Goal: Navigation & Orientation: Find specific page/section

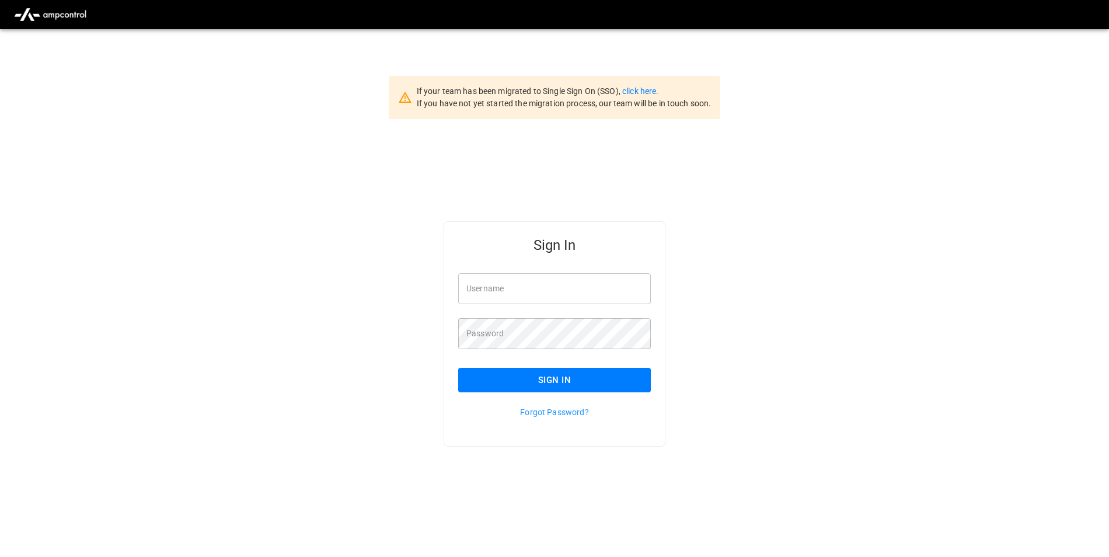
type input "**********"
click at [627, 383] on button "Sign In" at bounding box center [554, 380] width 193 height 25
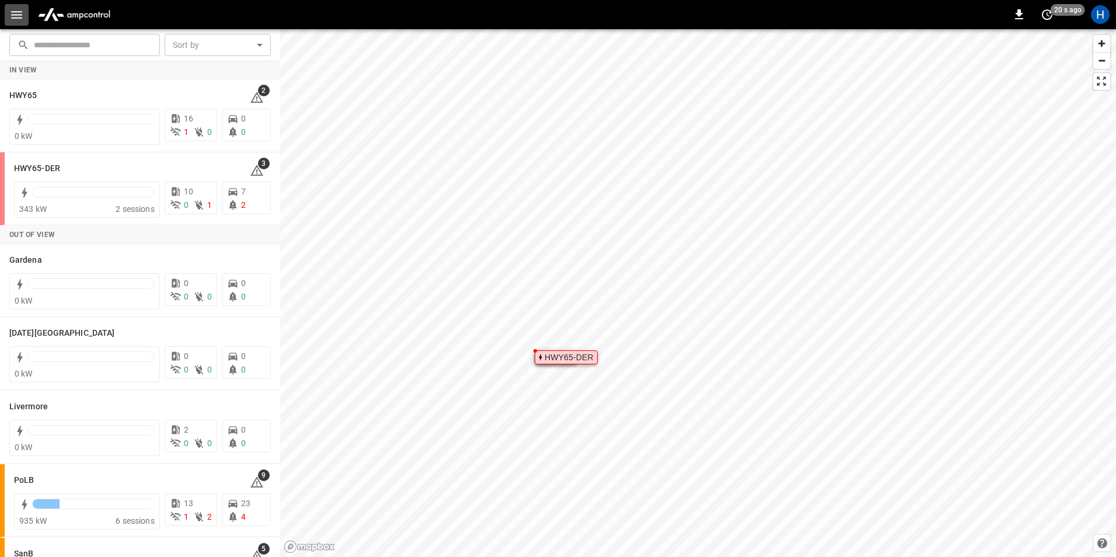
click at [12, 13] on icon "button" at bounding box center [16, 15] width 15 height 15
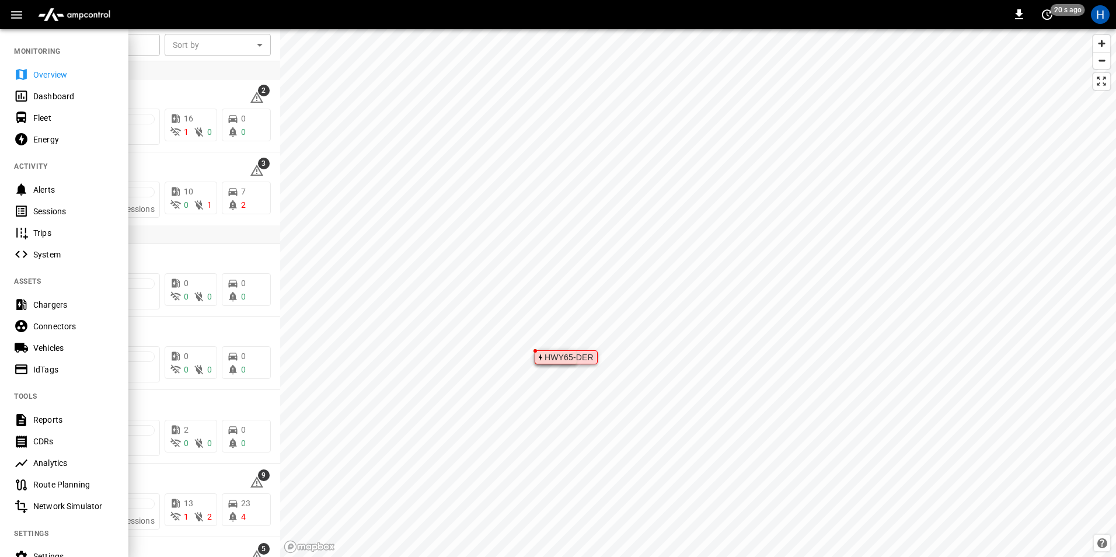
drag, startPoint x: 52, startPoint y: 94, endPoint x: 123, endPoint y: 96, distance: 70.6
click at [52, 94] on div "Dashboard" at bounding box center [73, 96] width 81 height 12
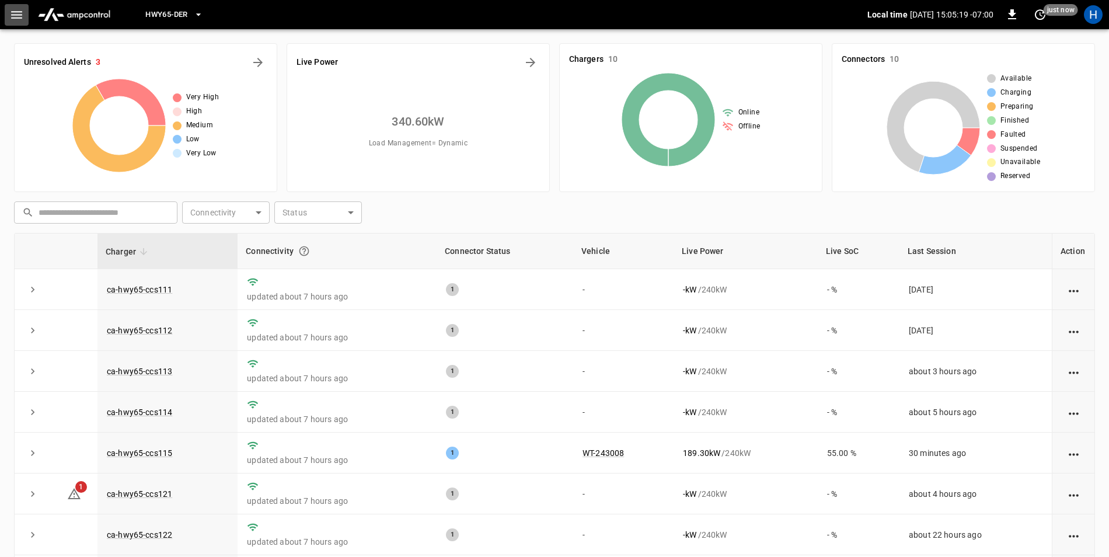
click at [9, 18] on button "button" at bounding box center [17, 15] width 24 height 22
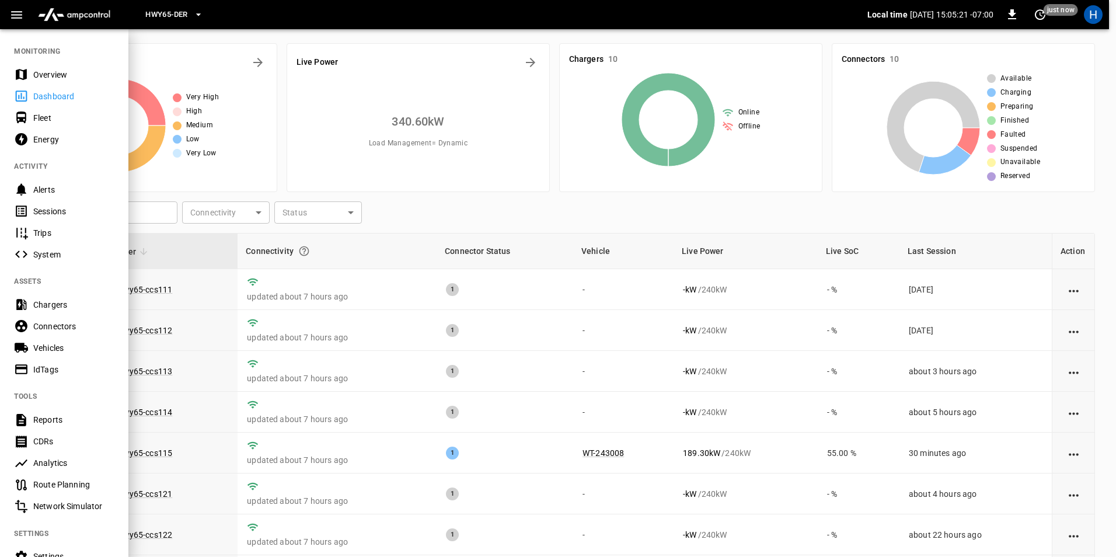
drag, startPoint x: 682, startPoint y: 362, endPoint x: 694, endPoint y: 371, distance: 15.4
click at [683, 362] on div at bounding box center [558, 278] width 1116 height 557
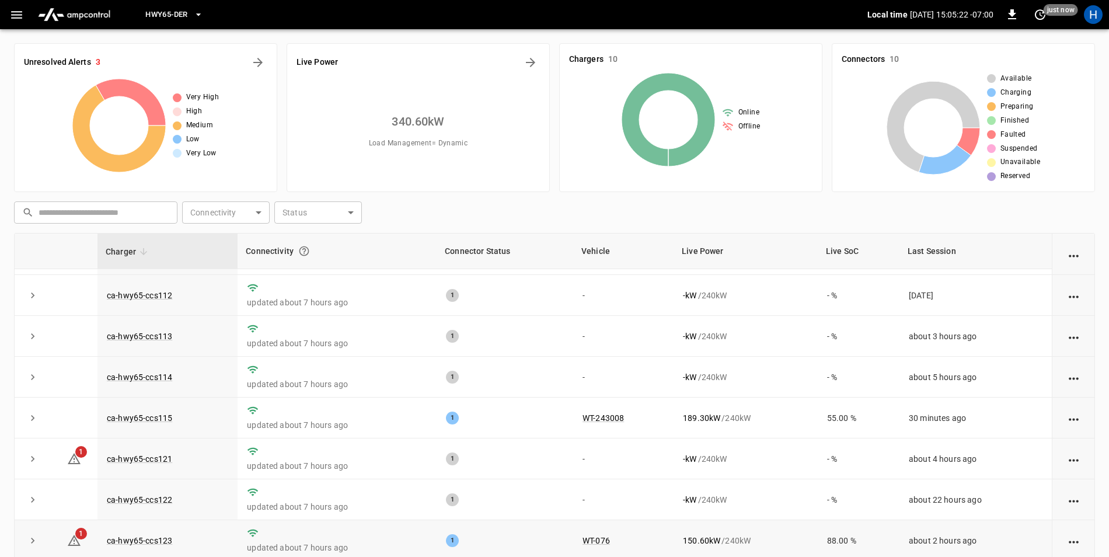
scroll to position [61, 0]
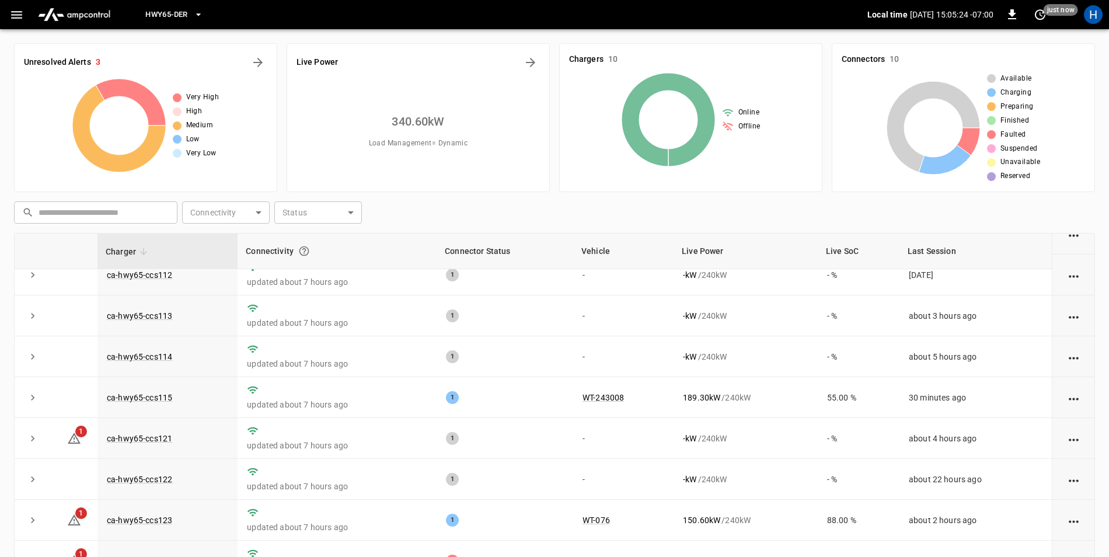
click at [16, 15] on icon "button" at bounding box center [16, 15] width 11 height 8
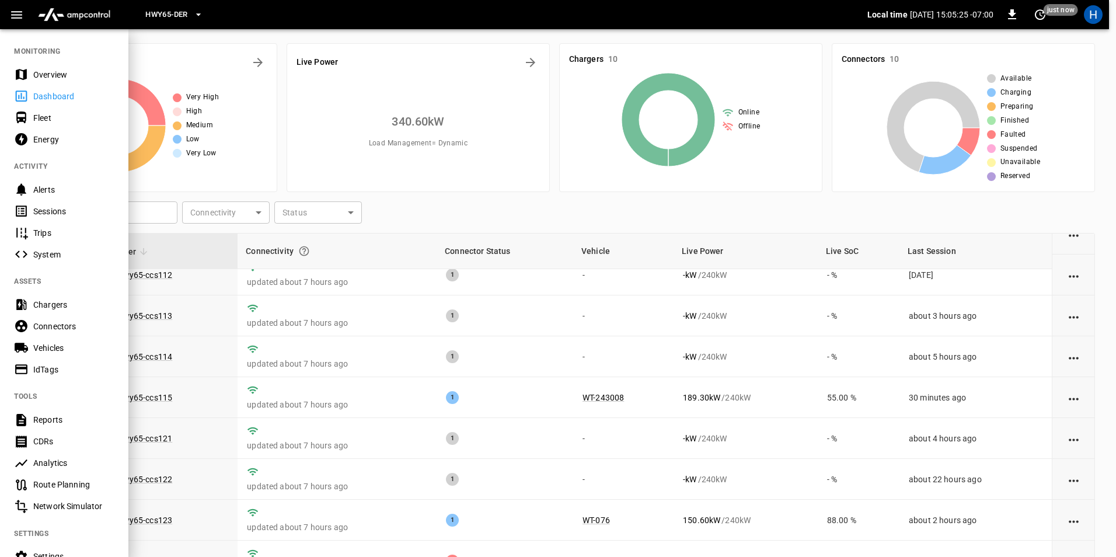
click at [54, 207] on div "Sessions" at bounding box center [73, 211] width 81 height 12
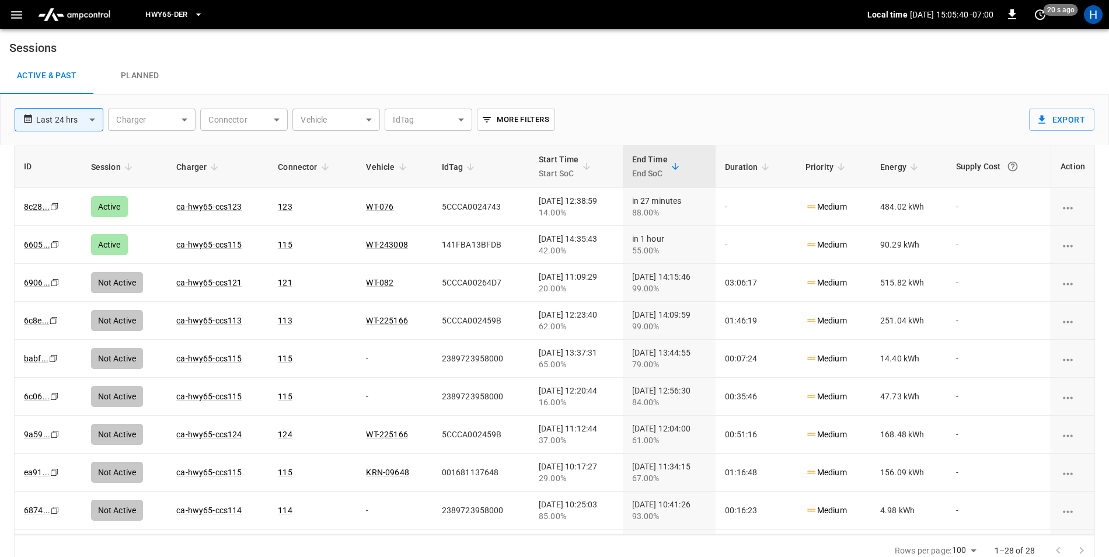
click at [22, 20] on icon "button" at bounding box center [16, 15] width 15 height 15
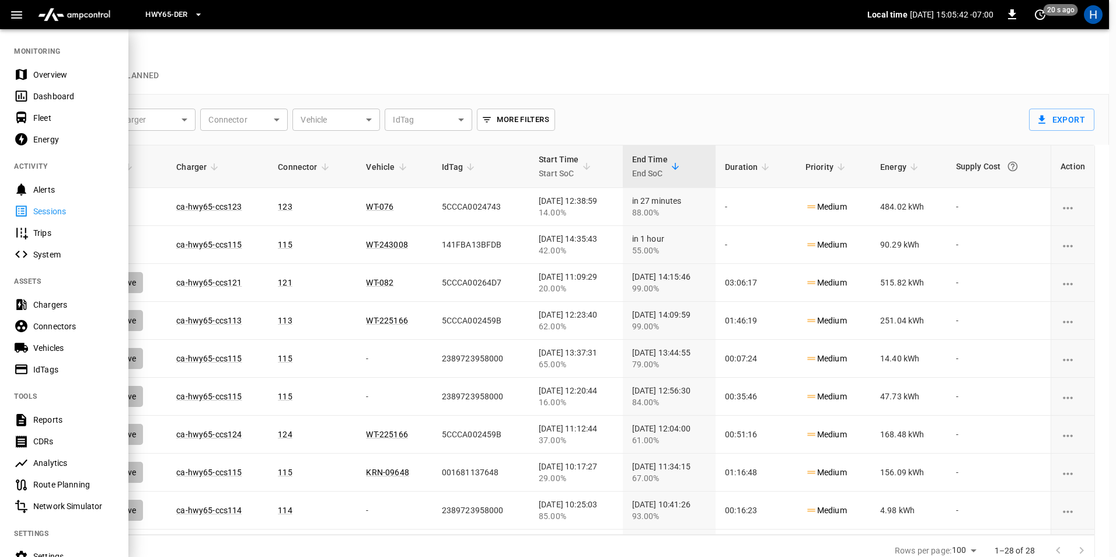
click at [100, 99] on div "Dashboard" at bounding box center [73, 96] width 81 height 12
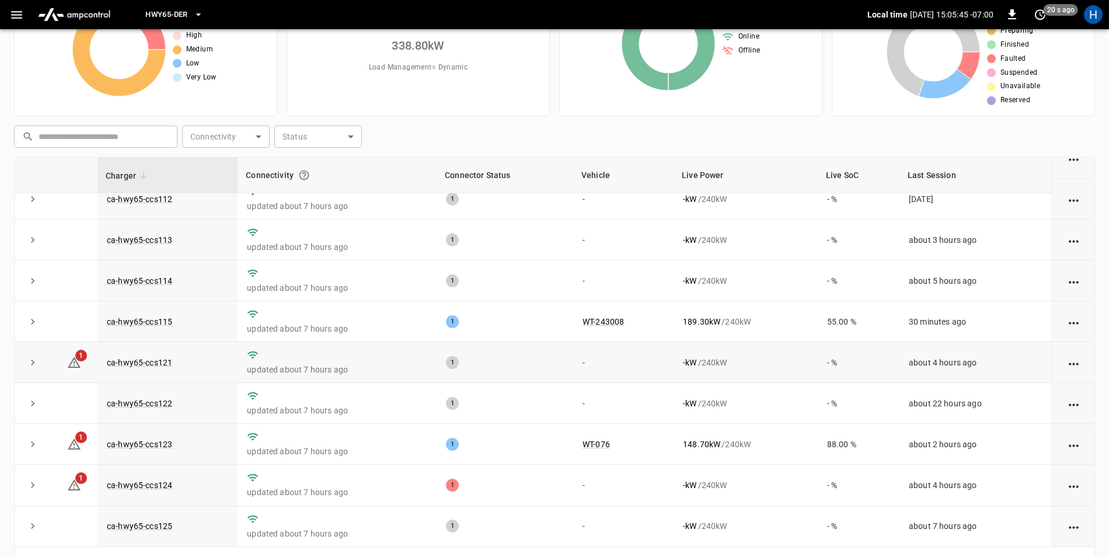
scroll to position [111, 0]
